Goal: Task Accomplishment & Management: Manage account settings

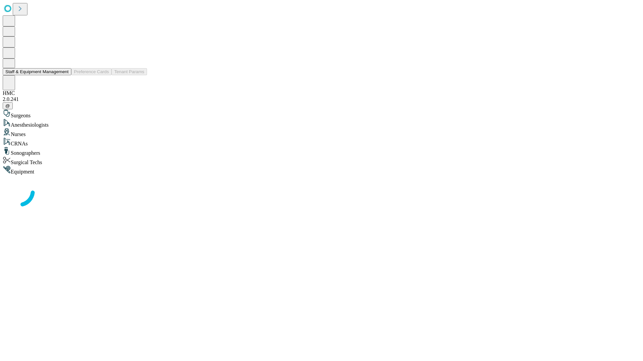
click at [64, 75] on button "Staff & Equipment Management" at bounding box center [37, 71] width 69 height 7
